Goal: Information Seeking & Learning: Find specific fact

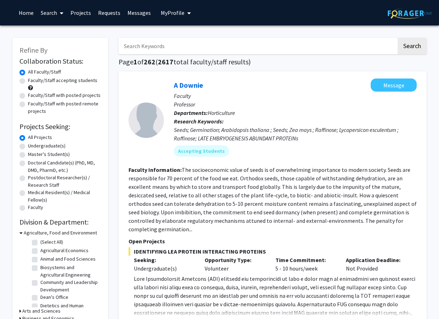
click at [198, 45] on input "Search Keywords" at bounding box center [258, 46] width 278 height 16
type input "[PERSON_NAME]"
click at [410, 47] on button "Search" at bounding box center [412, 46] width 29 height 16
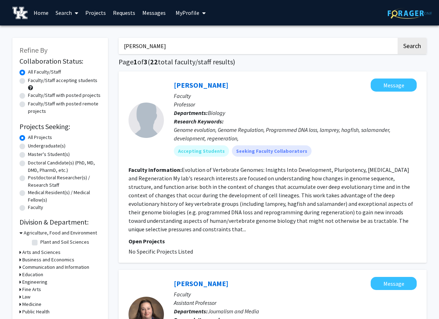
click at [62, 13] on link "Search" at bounding box center [67, 12] width 30 height 25
click at [70, 46] on span "Students" at bounding box center [73, 47] width 43 height 14
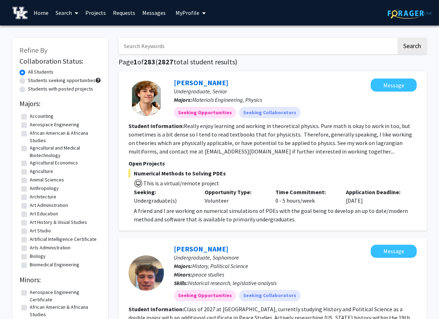
click at [176, 43] on input "Search Keywords" at bounding box center [258, 46] width 278 height 16
type input "[PERSON_NAME]"
click at [398, 38] on button "Search" at bounding box center [412, 46] width 29 height 16
